Goal: Information Seeking & Learning: Check status

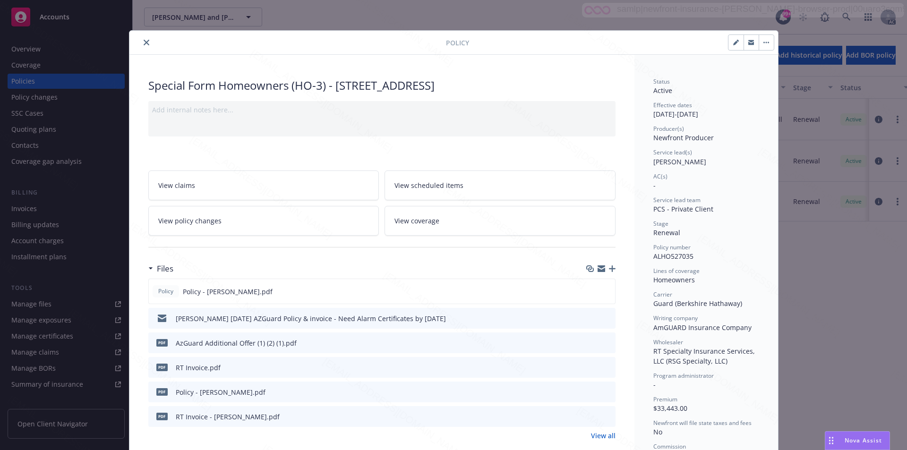
click at [144, 41] on icon "close" at bounding box center [147, 43] width 6 height 6
